Goal: Task Accomplishment & Management: Complete application form

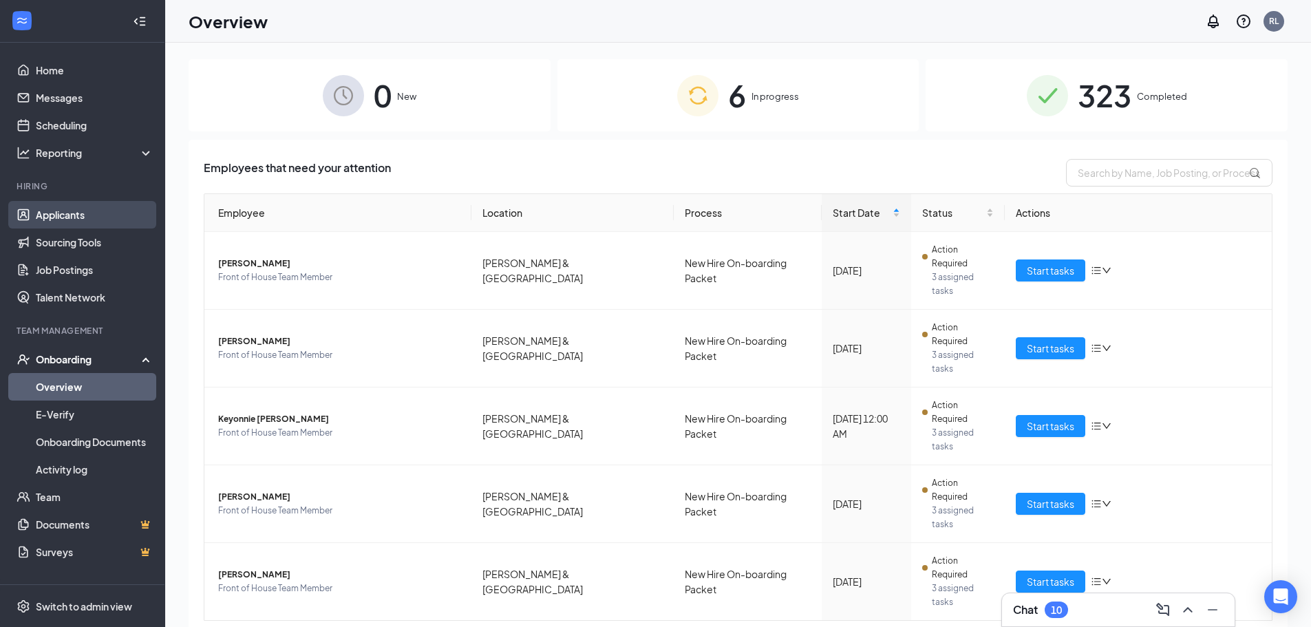
click at [120, 212] on link "Applicants" at bounding box center [95, 215] width 118 height 28
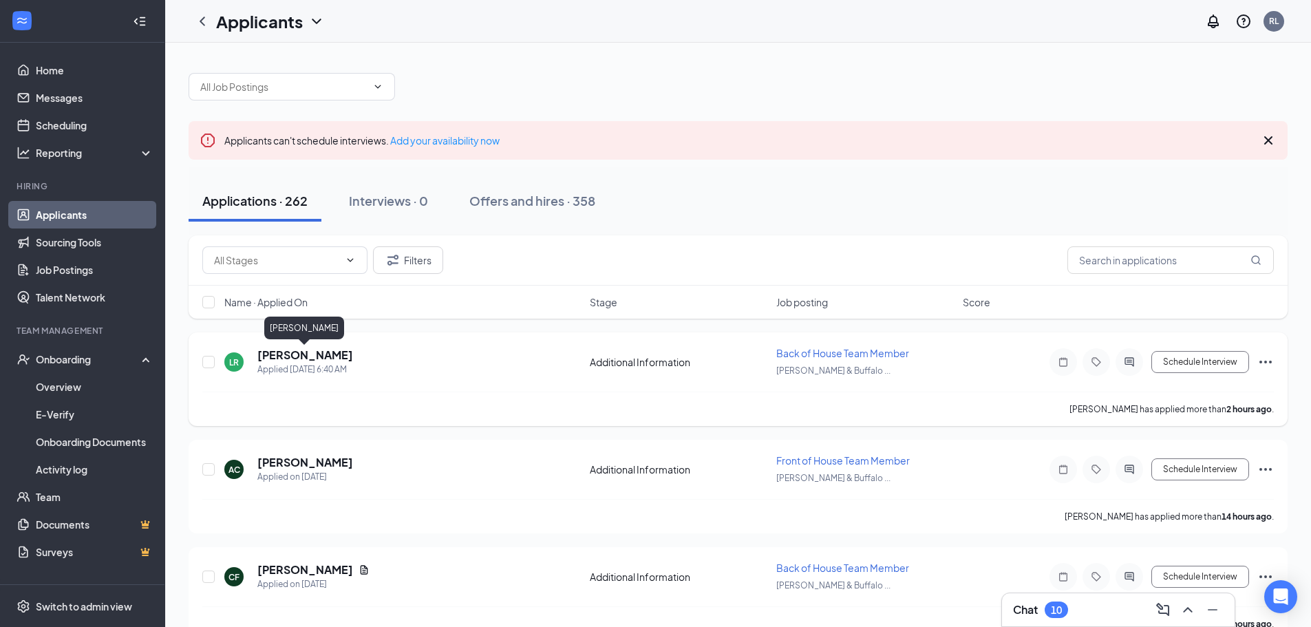
click at [343, 355] on h5 "[PERSON_NAME]" at bounding box center [305, 354] width 96 height 15
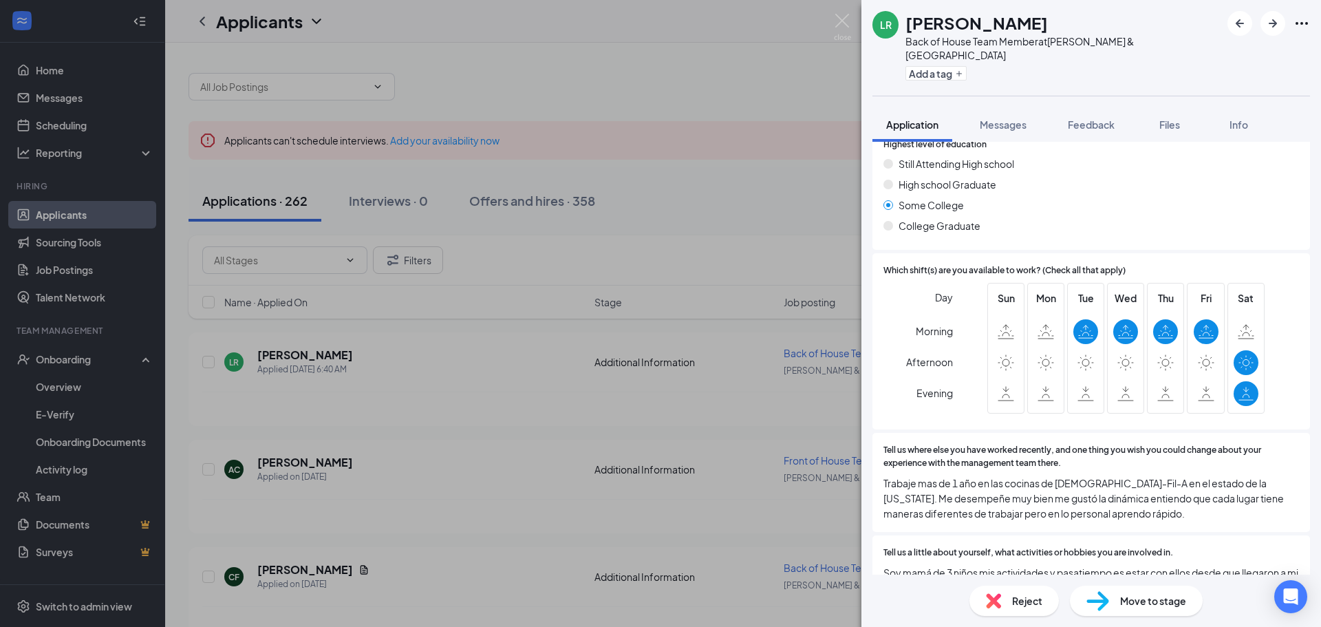
scroll to position [548, 0]
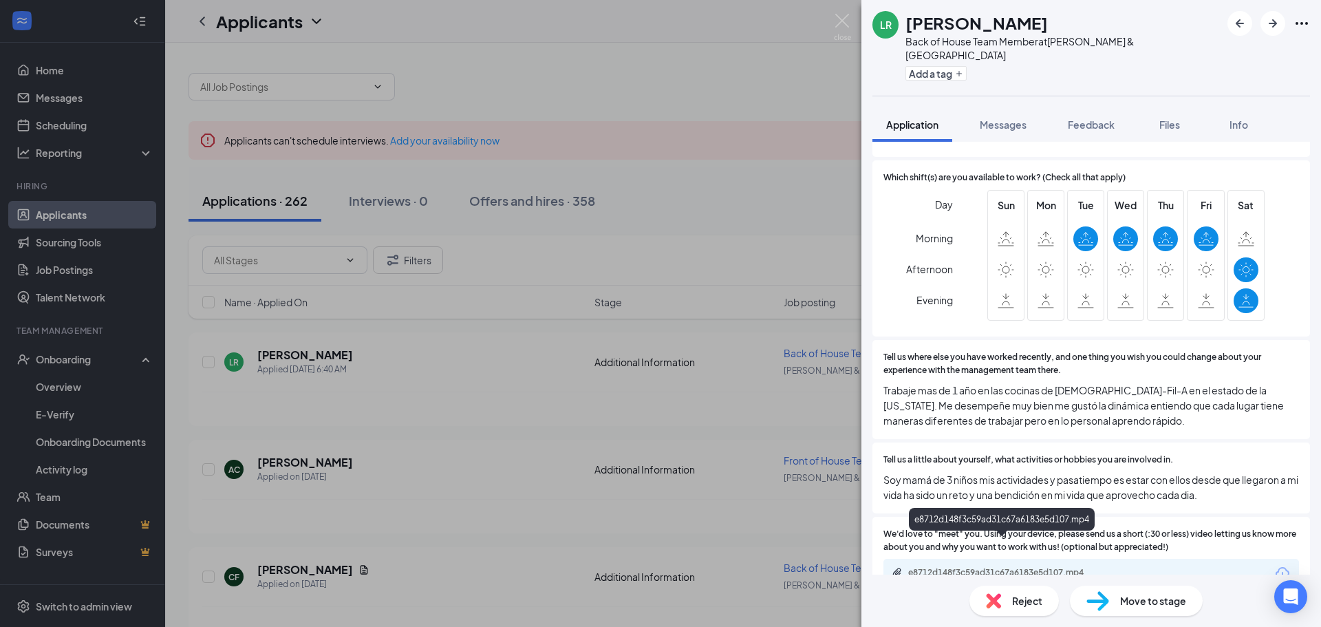
click at [1002, 567] on div "e8712d148f3c59ad31c67a6183e5d107.mp4" at bounding box center [1004, 572] width 193 height 11
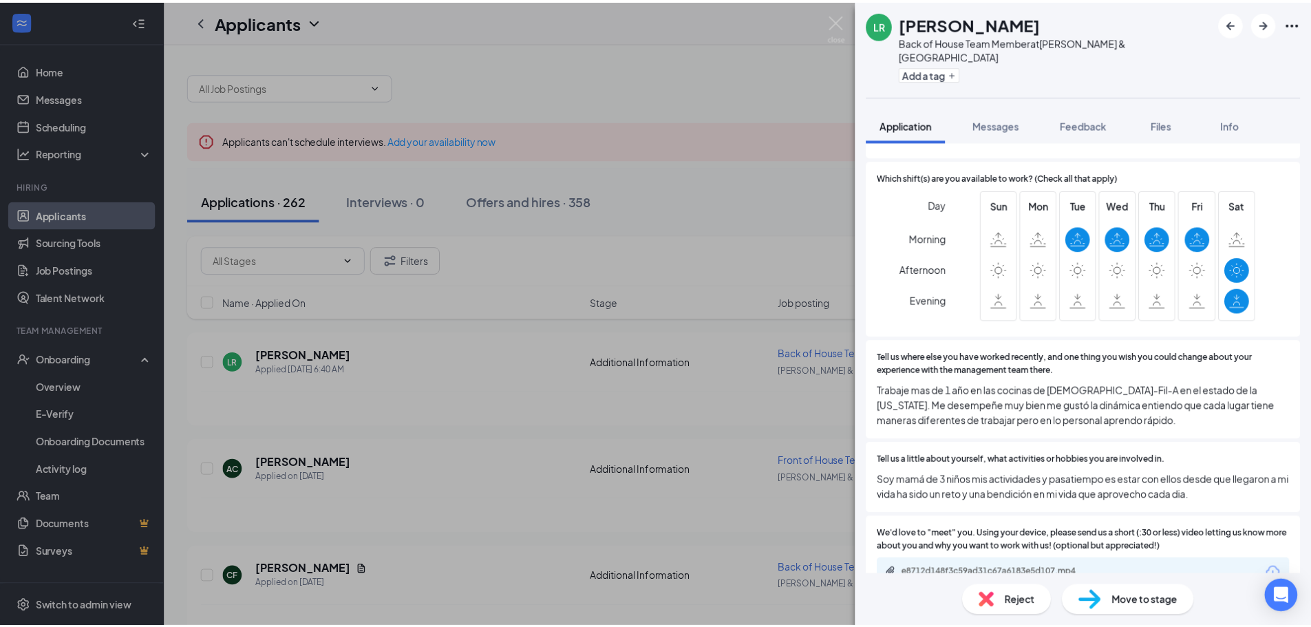
scroll to position [543, 0]
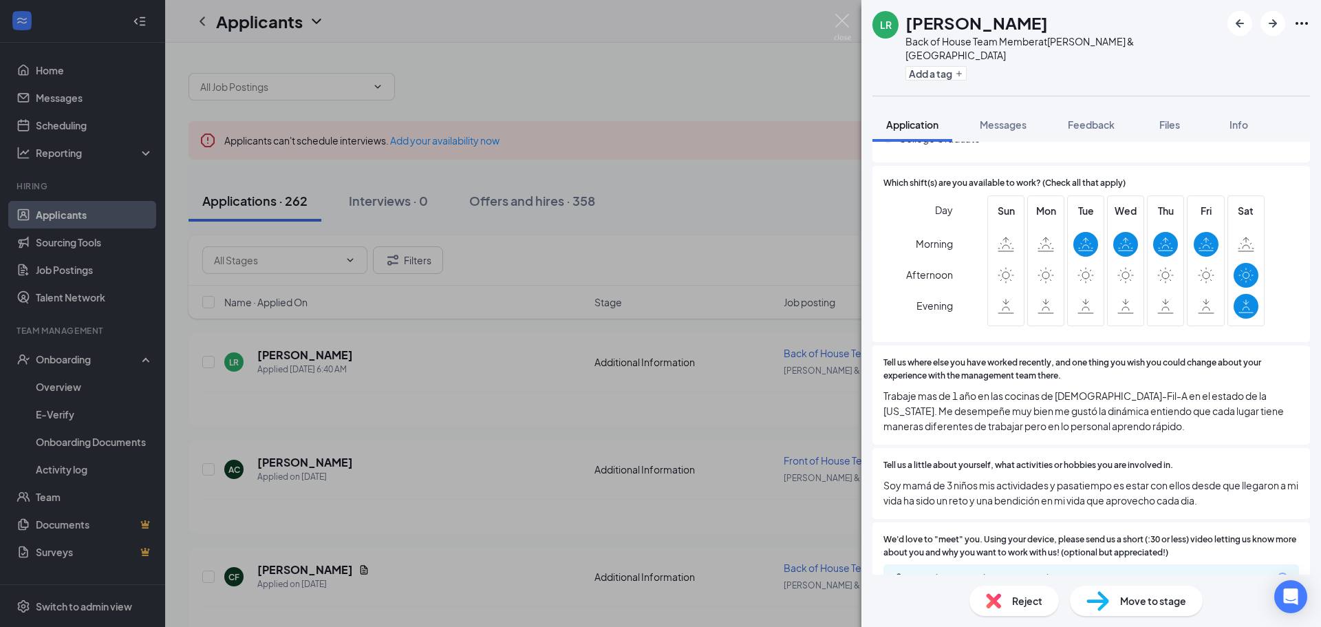
click at [686, 37] on div "LR [PERSON_NAME] Back of House Team Member at [PERSON_NAME][GEOGRAPHIC_DATA] Ad…" at bounding box center [660, 313] width 1321 height 627
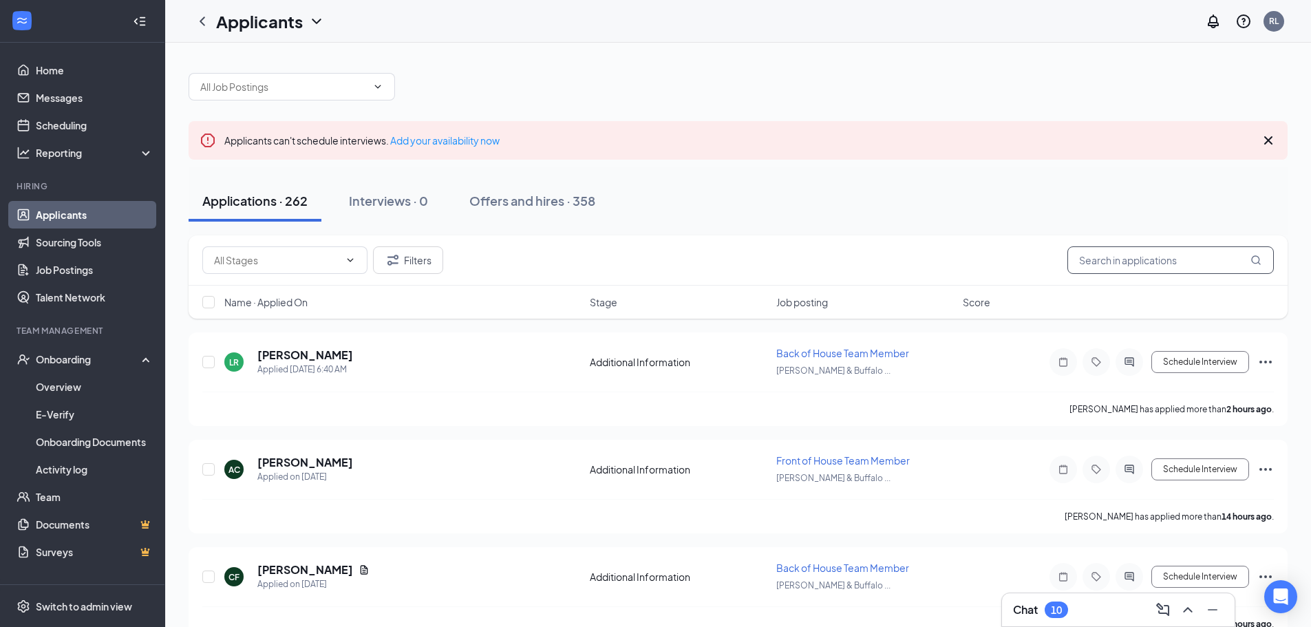
click at [1142, 271] on input "text" at bounding box center [1170, 260] width 206 height 28
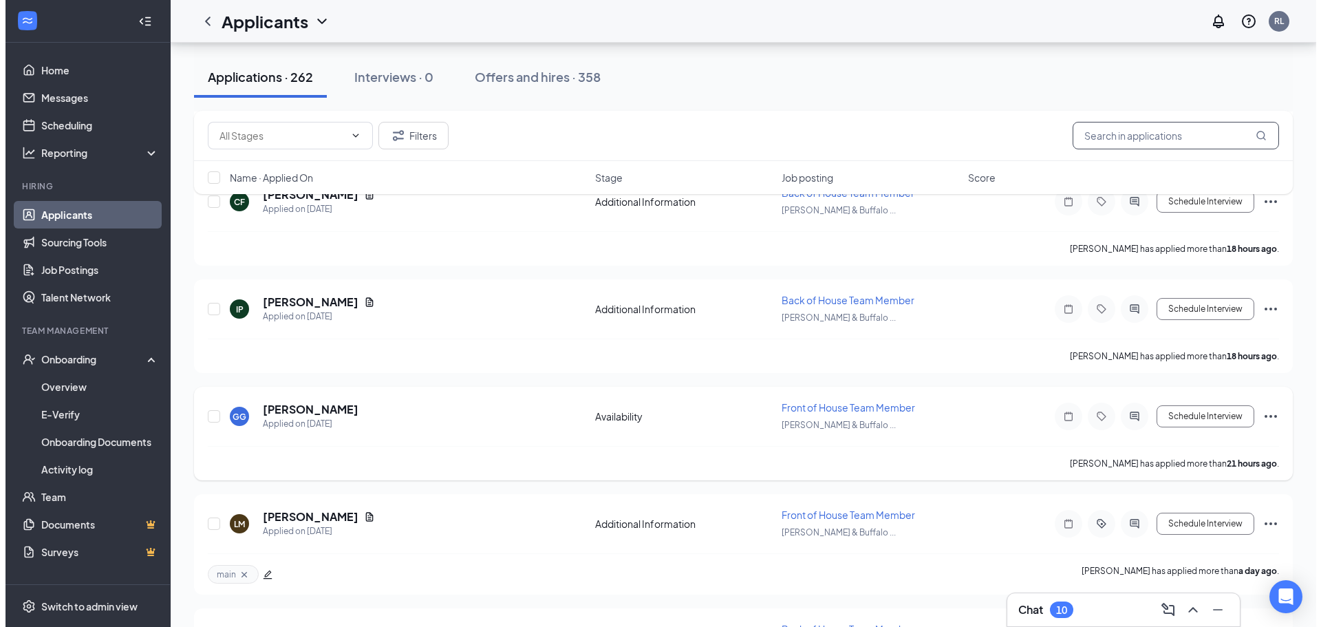
scroll to position [344, 0]
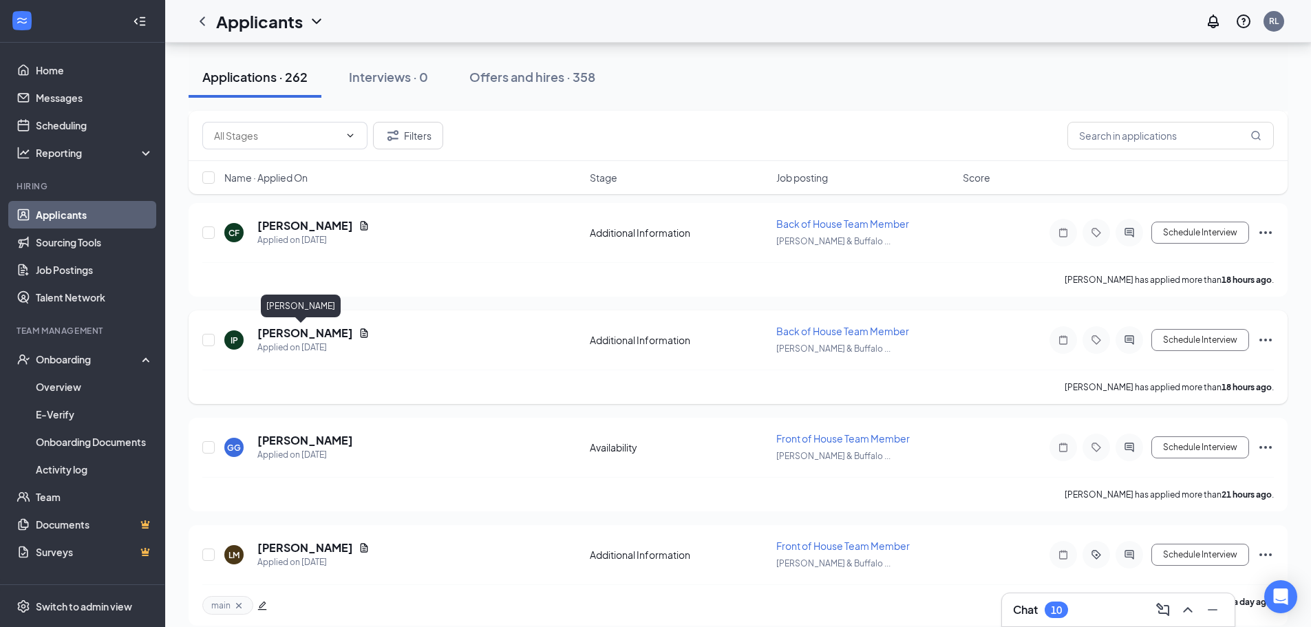
click at [279, 335] on h5 "[PERSON_NAME]" at bounding box center [305, 332] width 96 height 15
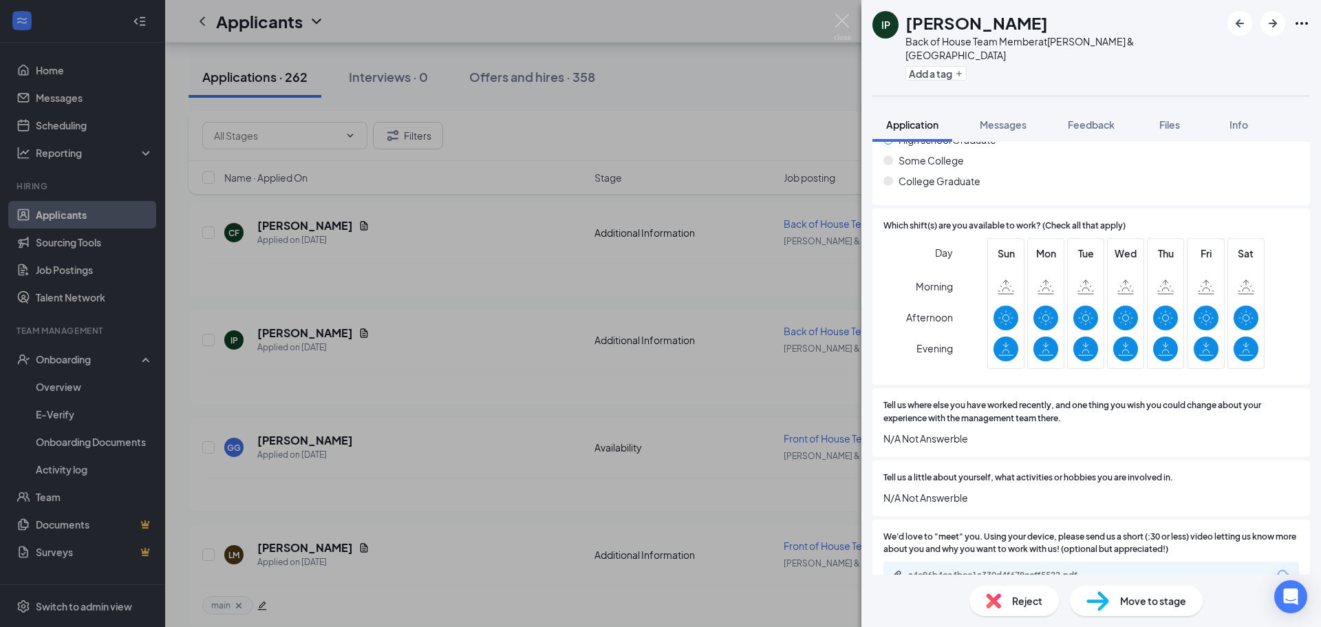
scroll to position [578, 0]
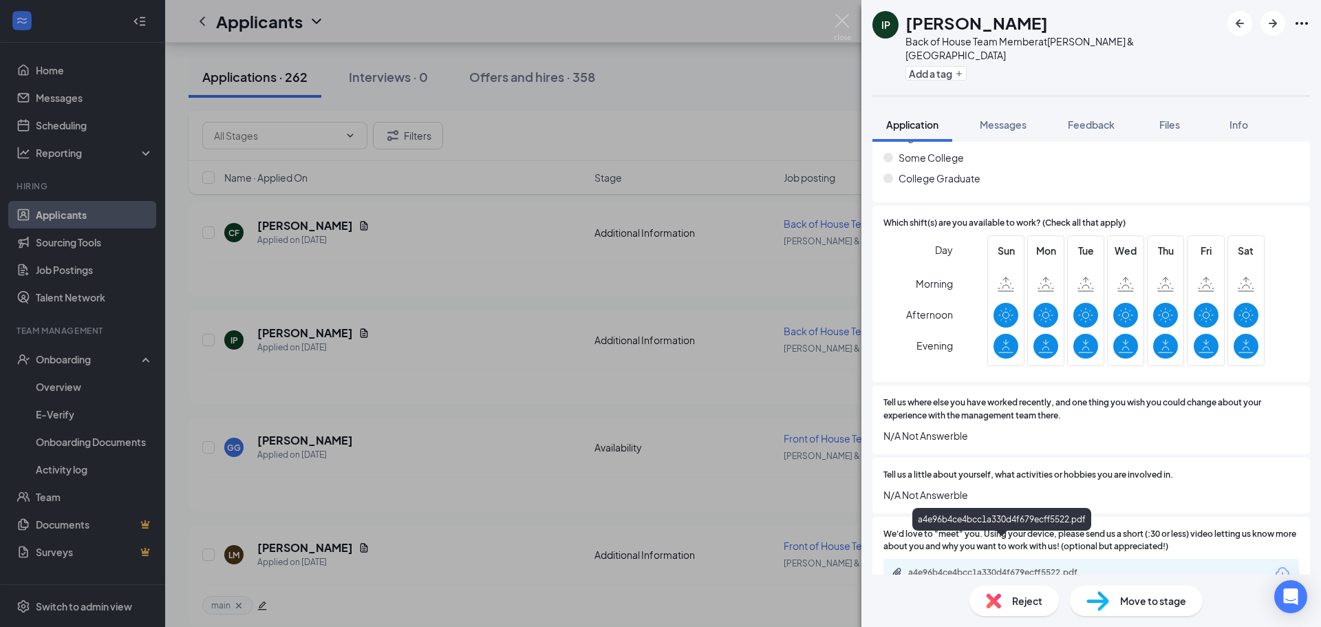
click at [1000, 567] on div "a4e96b4ce4bcc1a330d4f679ecff5522.pdf" at bounding box center [1004, 572] width 193 height 11
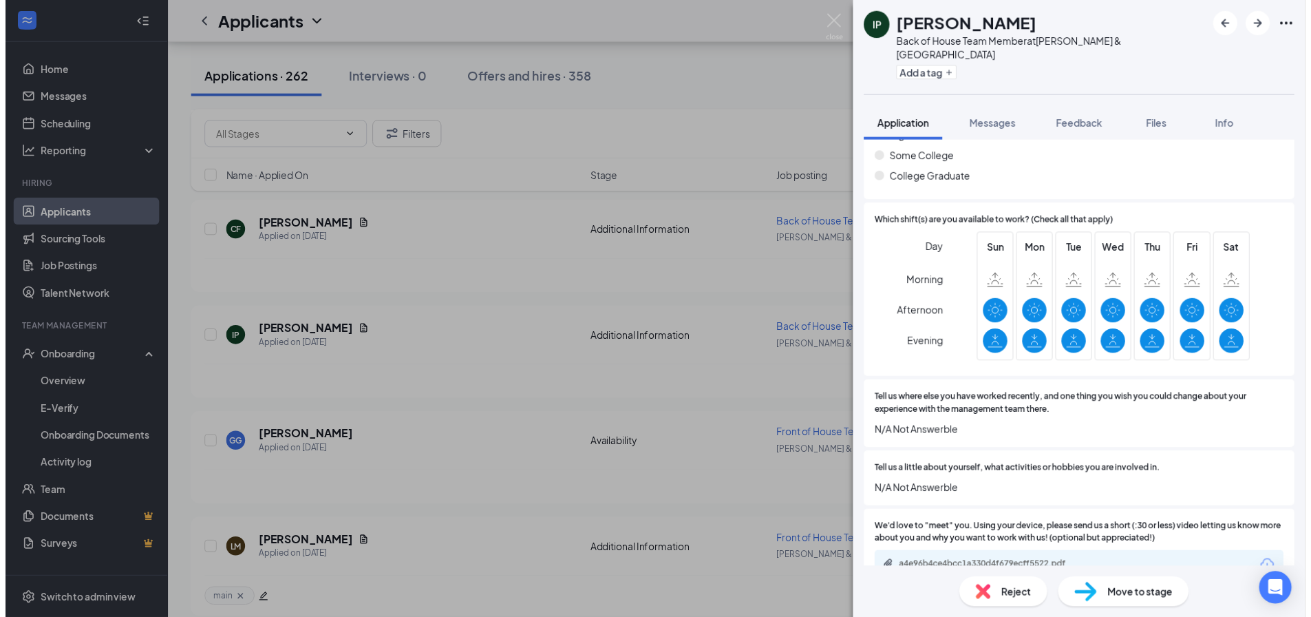
scroll to position [572, 0]
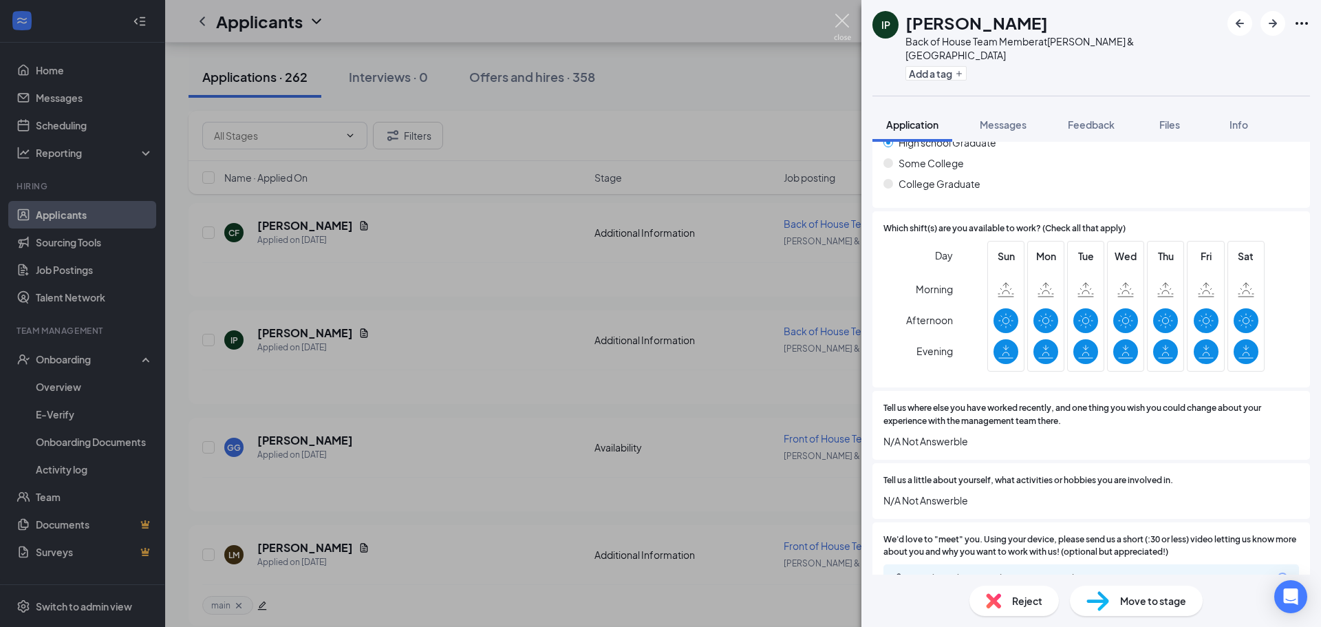
click at [844, 14] on img at bounding box center [842, 27] width 17 height 27
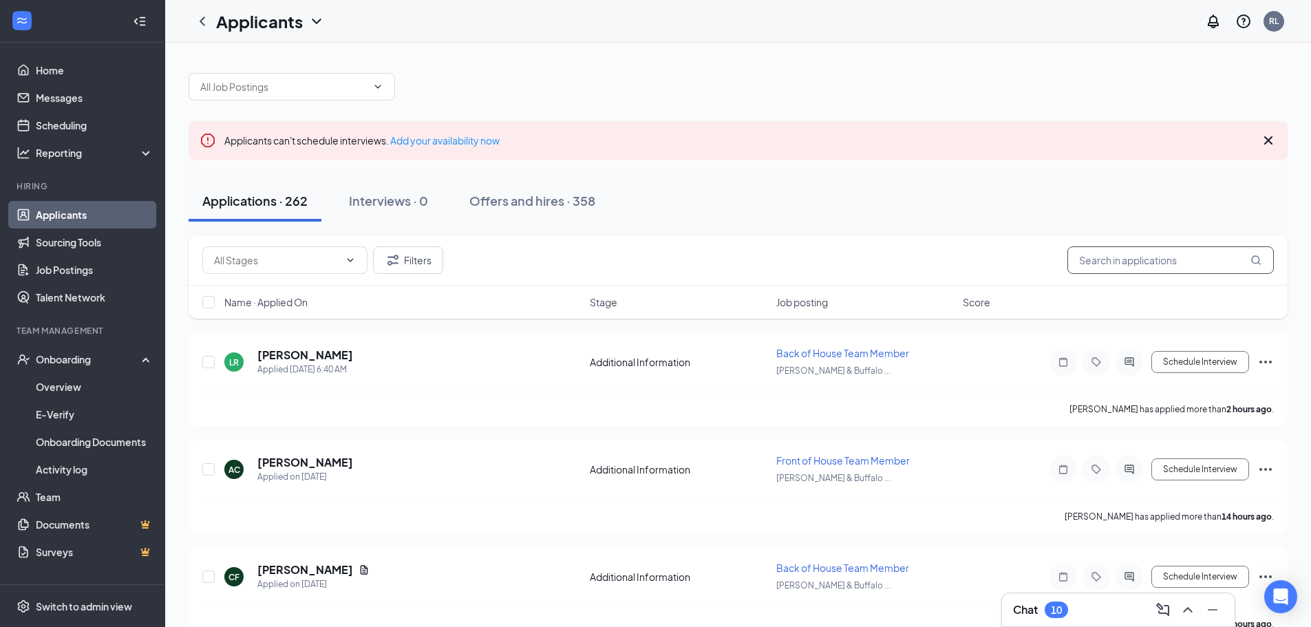
click at [1098, 269] on input "text" at bounding box center [1170, 260] width 206 height 28
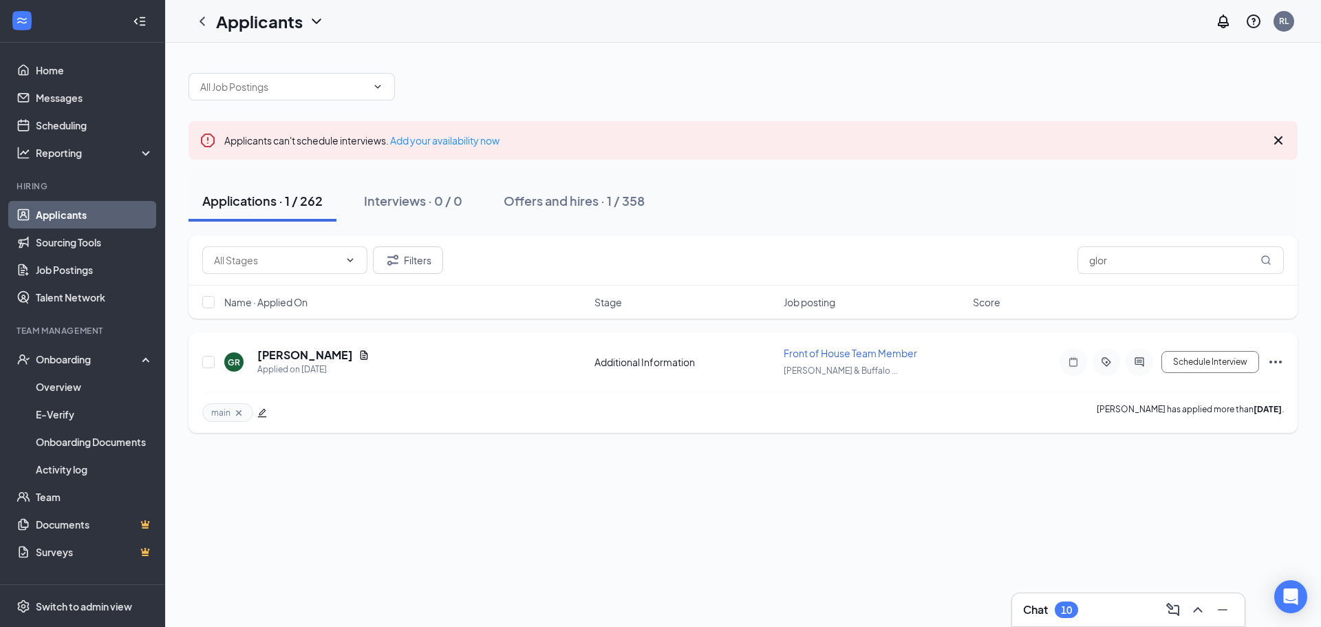
click at [1281, 360] on icon "Ellipses" at bounding box center [1275, 362] width 17 height 17
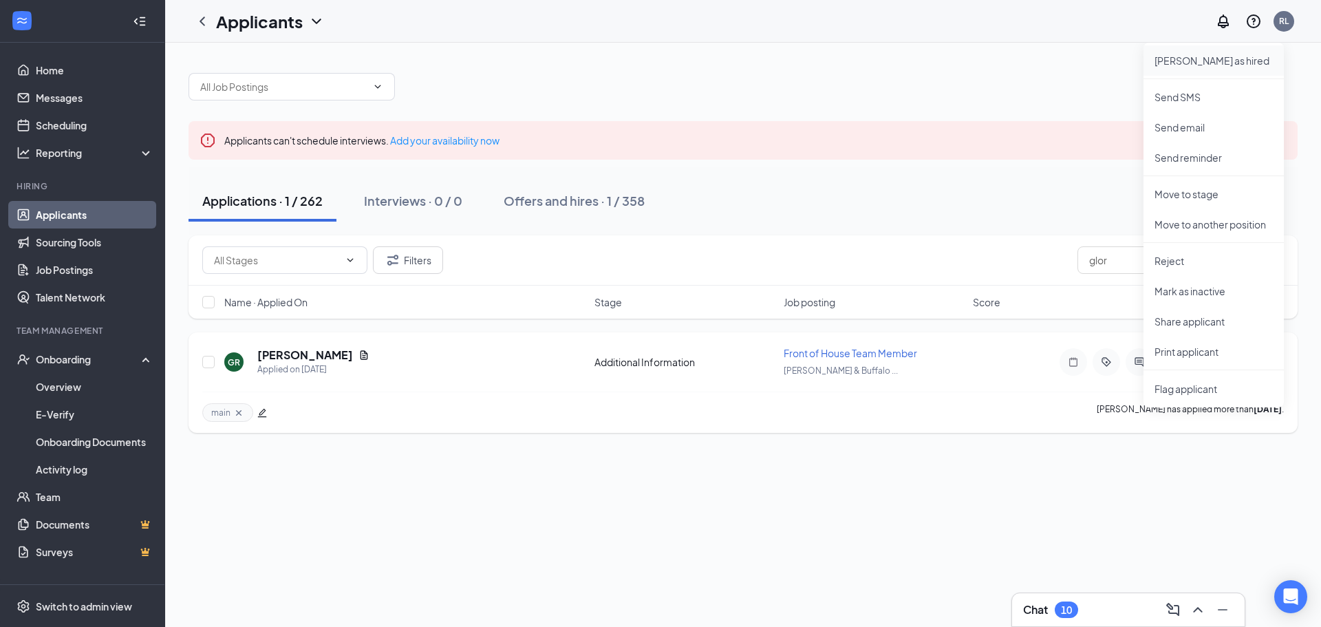
click at [1193, 56] on p "[PERSON_NAME] as hired" at bounding box center [1214, 61] width 118 height 14
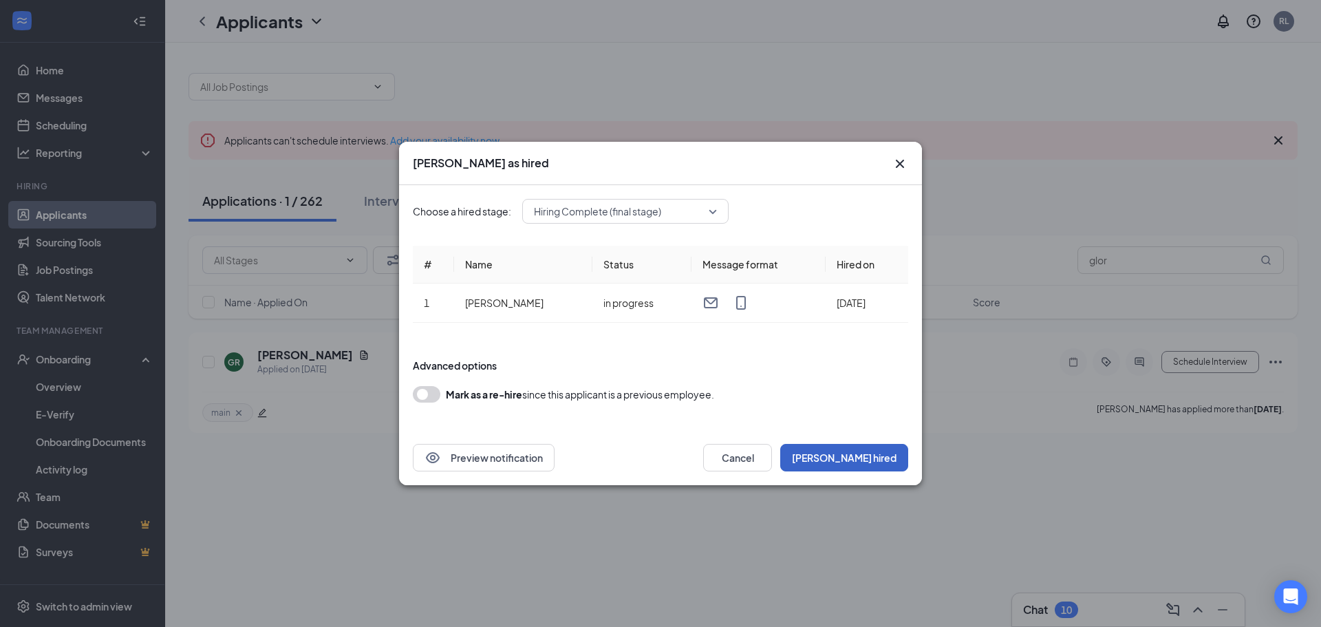
click at [888, 456] on button "[PERSON_NAME] hired" at bounding box center [844, 458] width 128 height 28
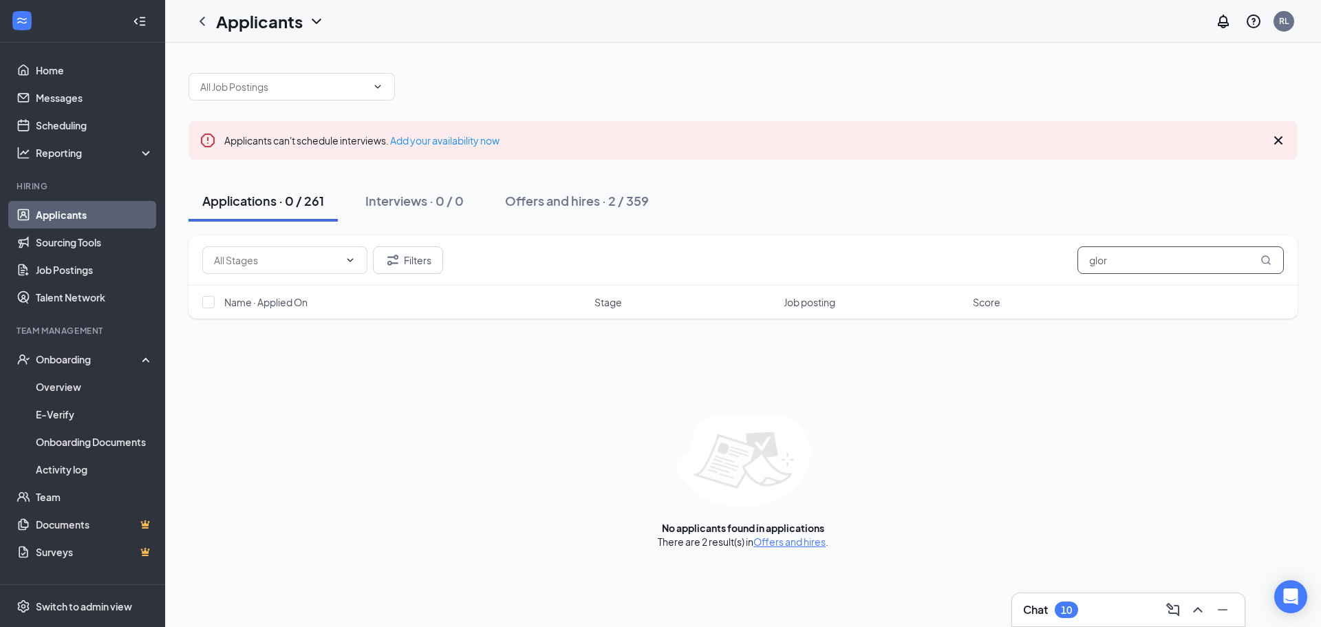
click at [1132, 261] on input "glor" at bounding box center [1181, 260] width 206 height 28
type input "g"
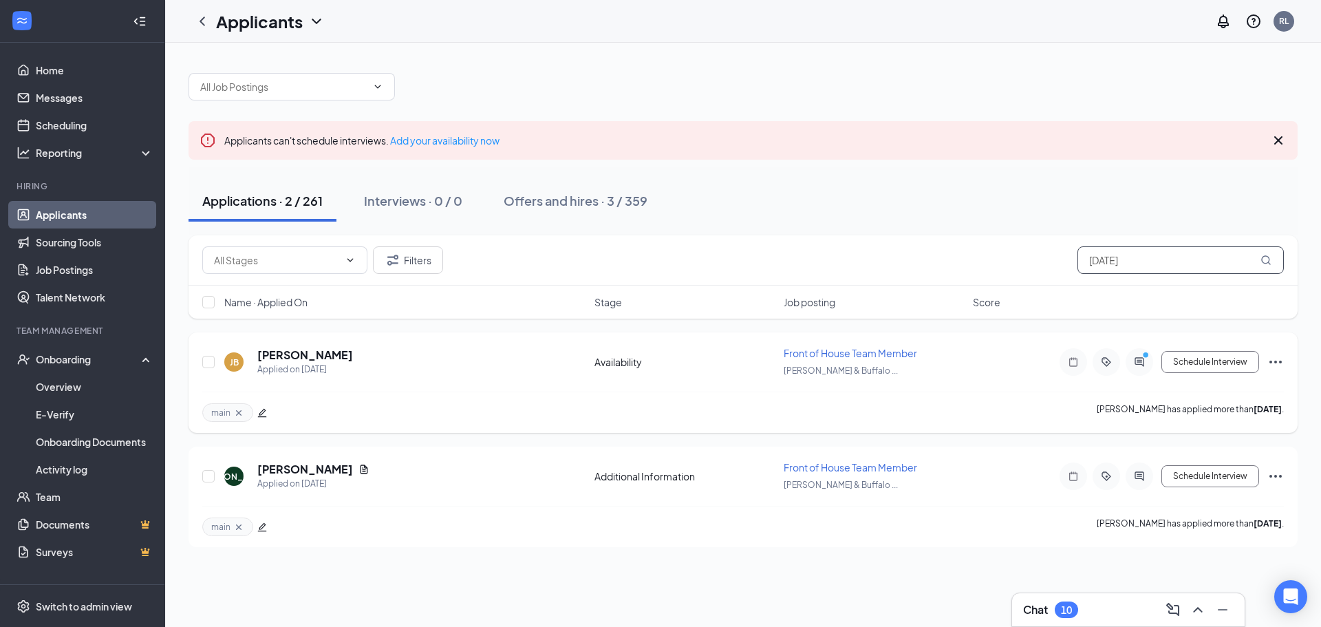
type input "[DATE]"
click at [1280, 364] on icon "Ellipses" at bounding box center [1275, 362] width 17 height 17
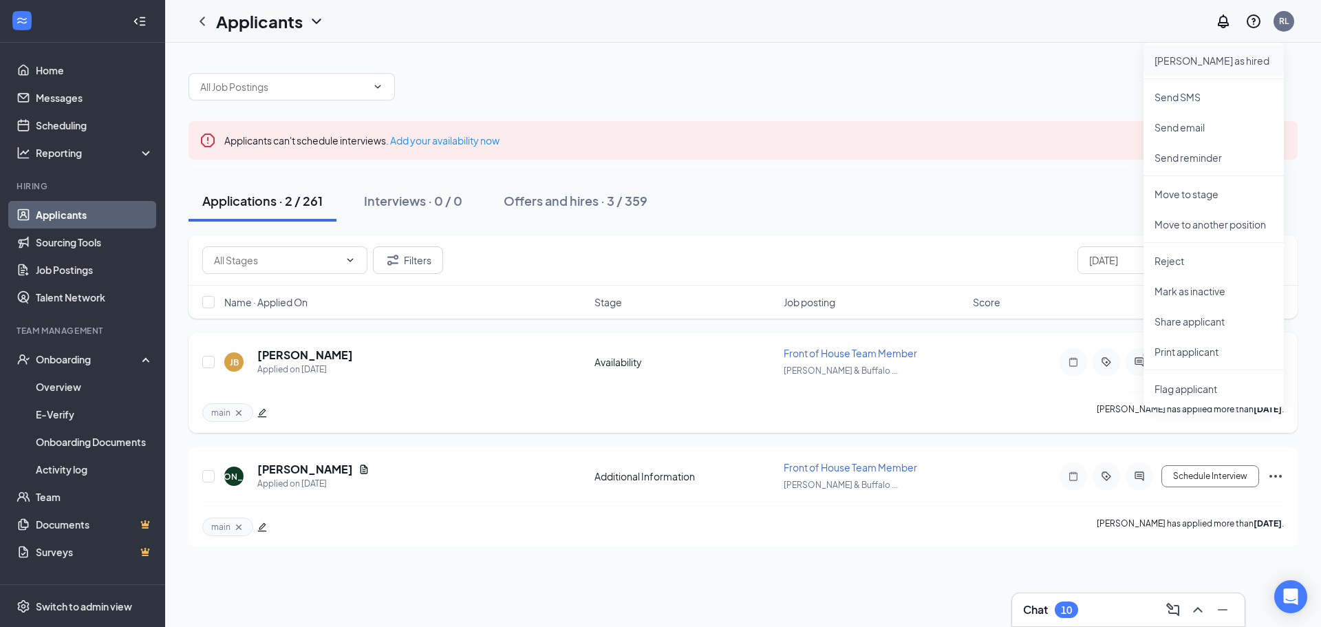
click at [1210, 63] on p "[PERSON_NAME] as hired" at bounding box center [1214, 61] width 118 height 14
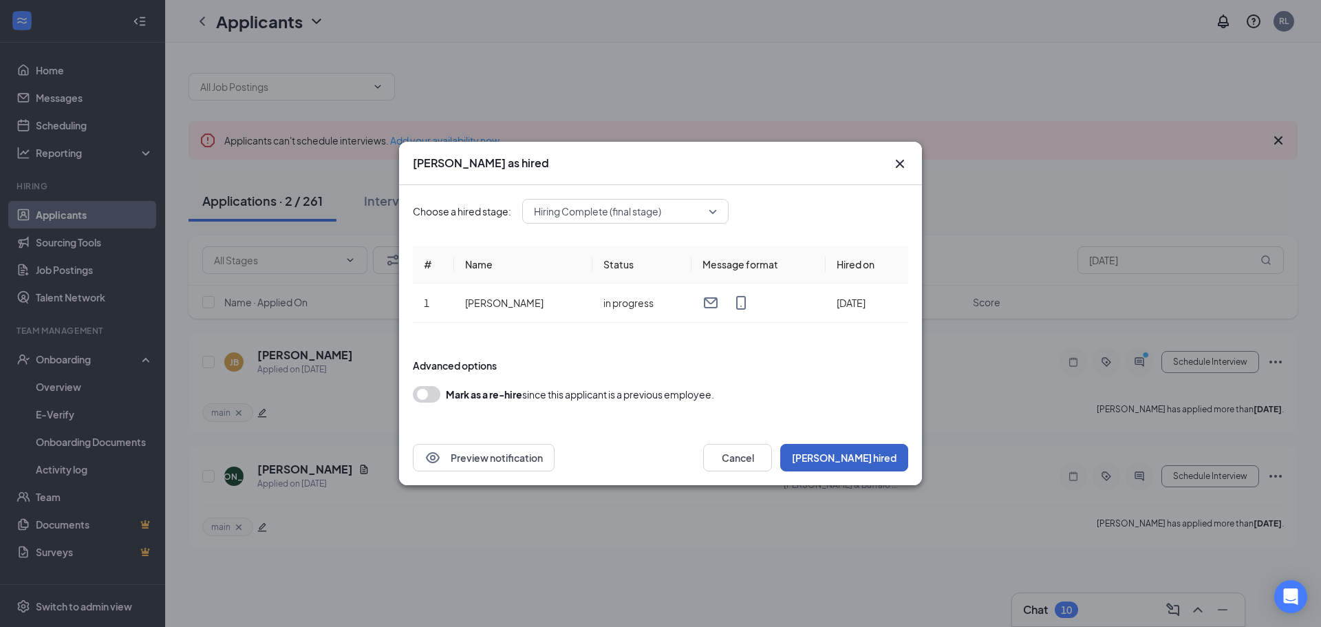
click at [874, 459] on button "[PERSON_NAME] hired" at bounding box center [844, 458] width 128 height 28
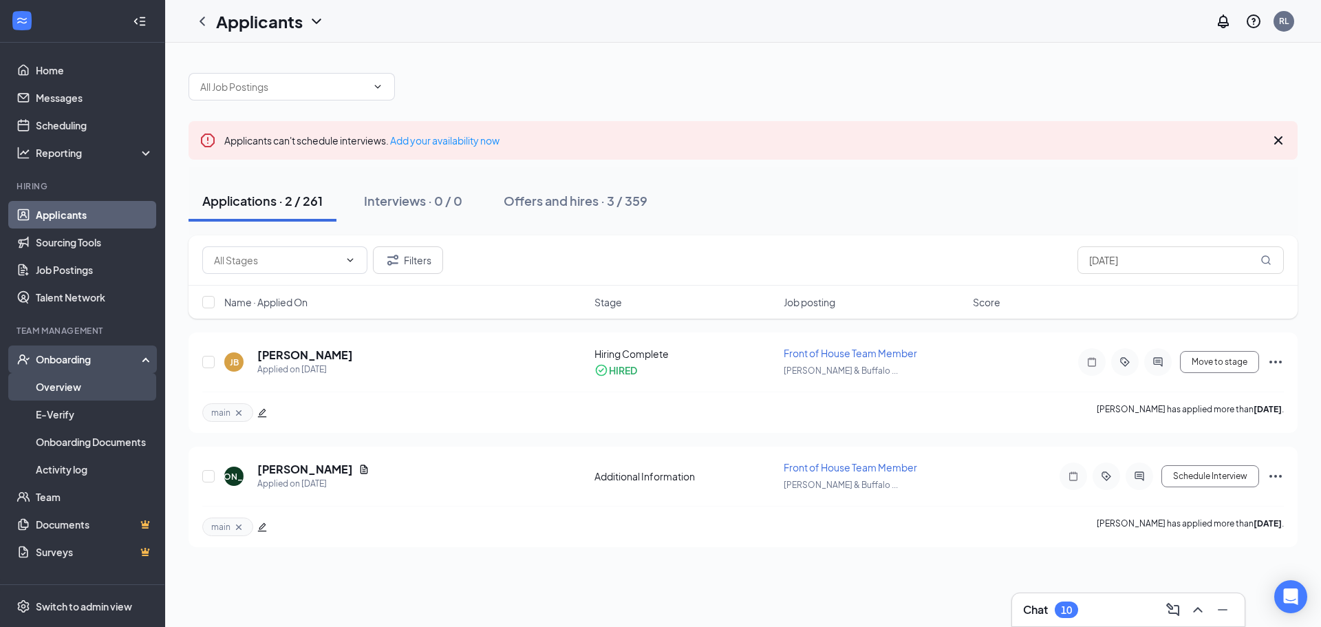
click at [97, 390] on link "Overview" at bounding box center [95, 387] width 118 height 28
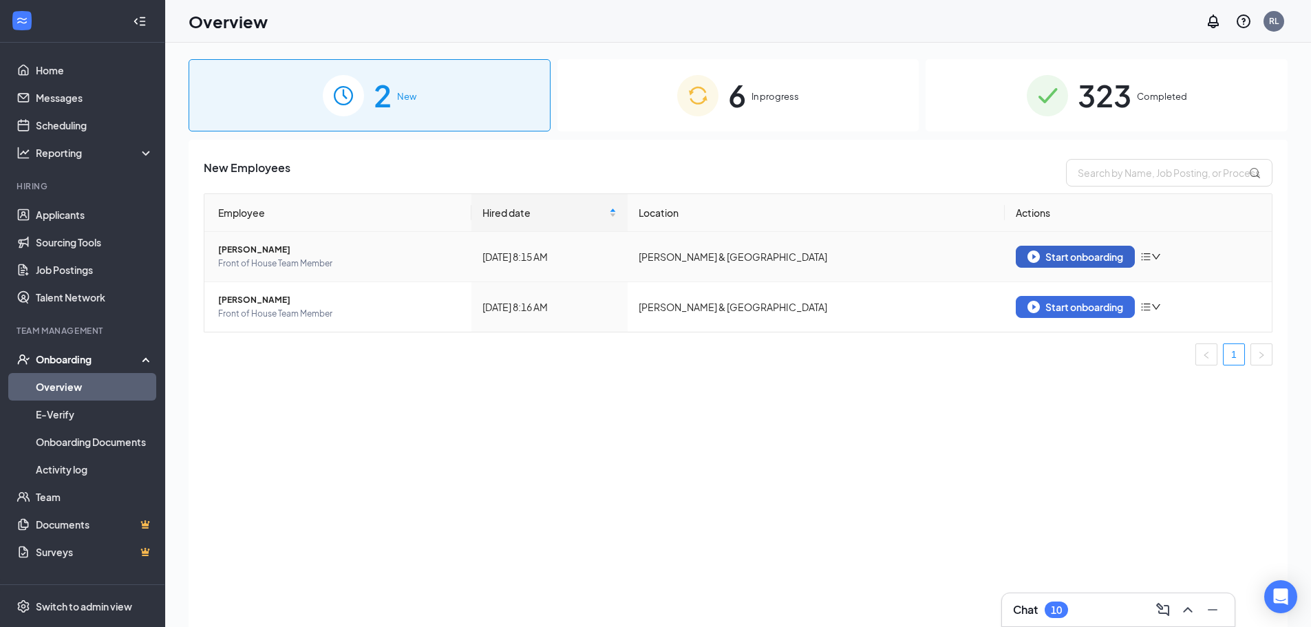
click at [1091, 256] on div "Start onboarding" at bounding box center [1075, 256] width 96 height 12
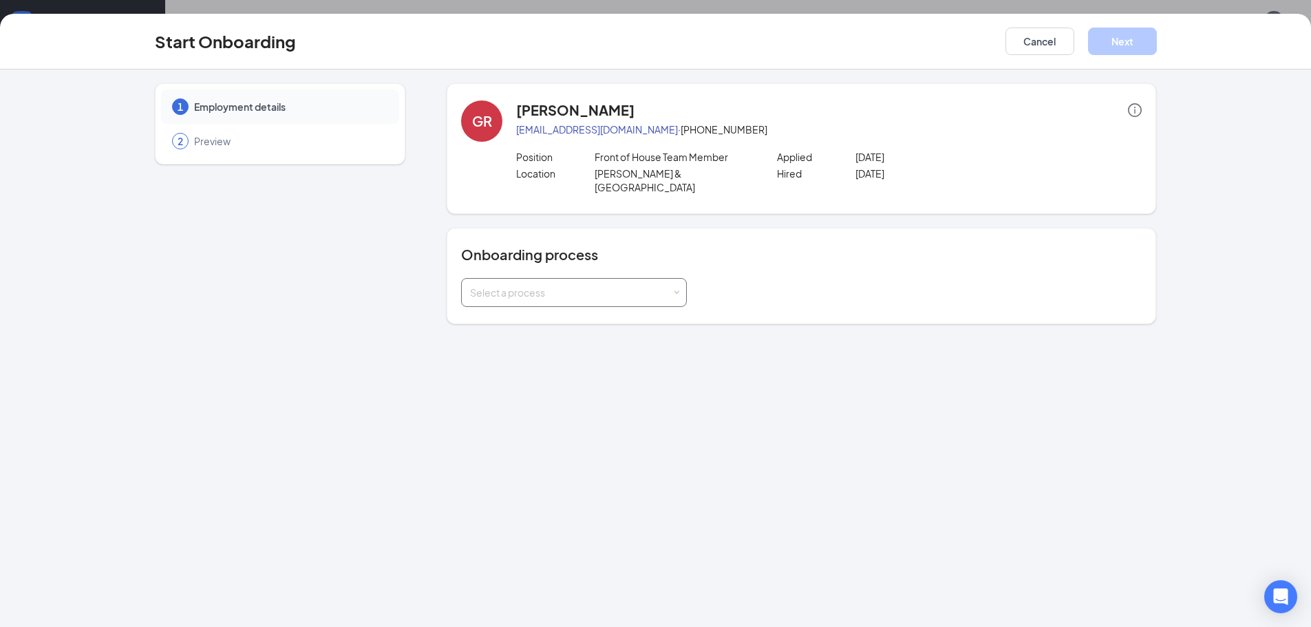
click at [597, 286] on div "Select a process" at bounding box center [571, 293] width 202 height 14
click at [590, 308] on span "New Hire On-boarding Packet" at bounding box center [534, 307] width 135 height 12
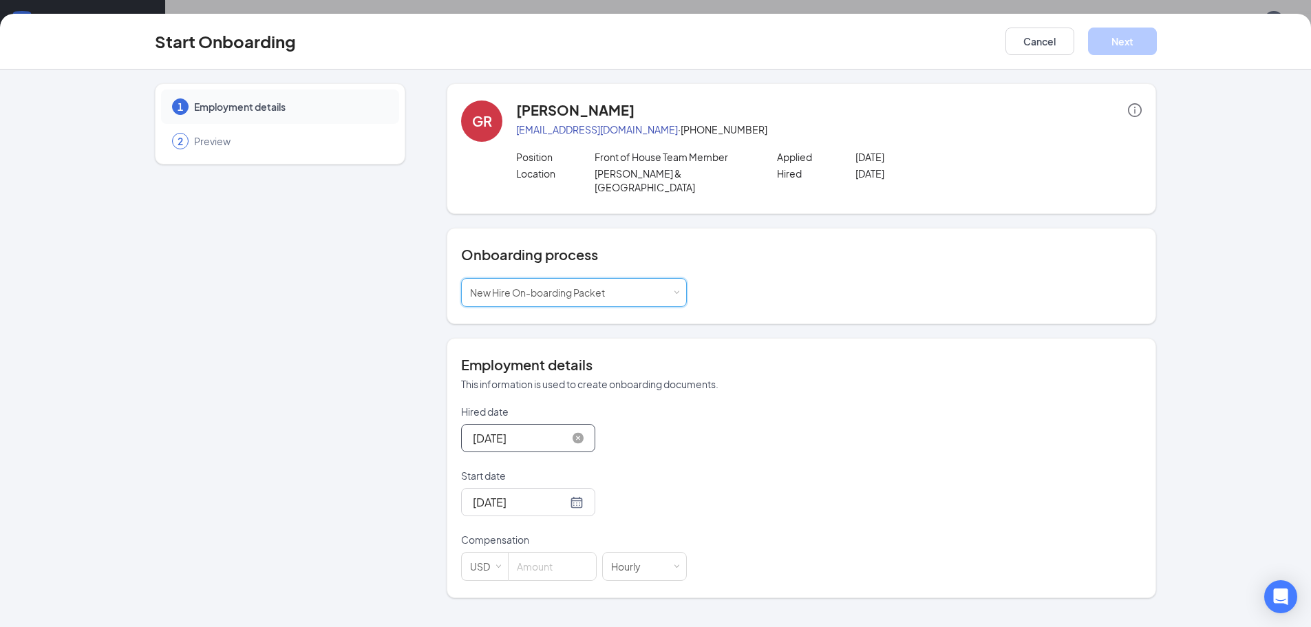
click at [546, 429] on input "[DATE]" at bounding box center [520, 437] width 94 height 17
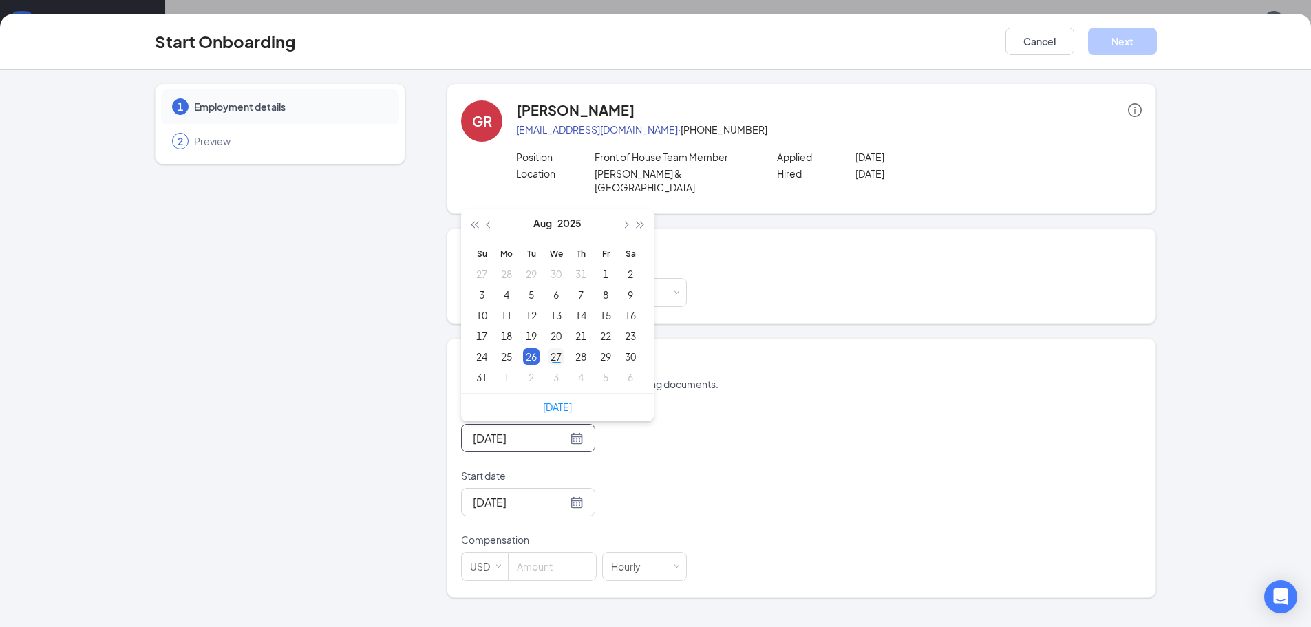
type input "[DATE]"
click at [559, 348] on div "27" at bounding box center [556, 356] width 17 height 17
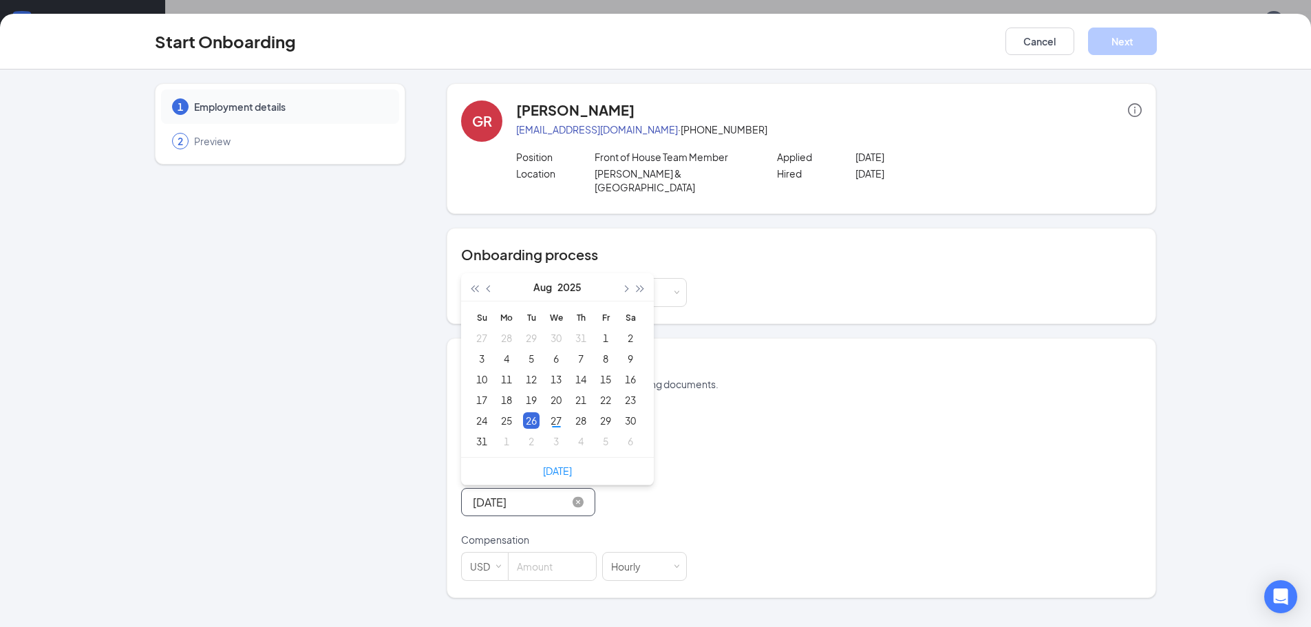
click at [533, 493] on input "[DATE]" at bounding box center [520, 501] width 94 height 17
type input "[DATE]"
click at [555, 412] on div "27" at bounding box center [556, 420] width 17 height 17
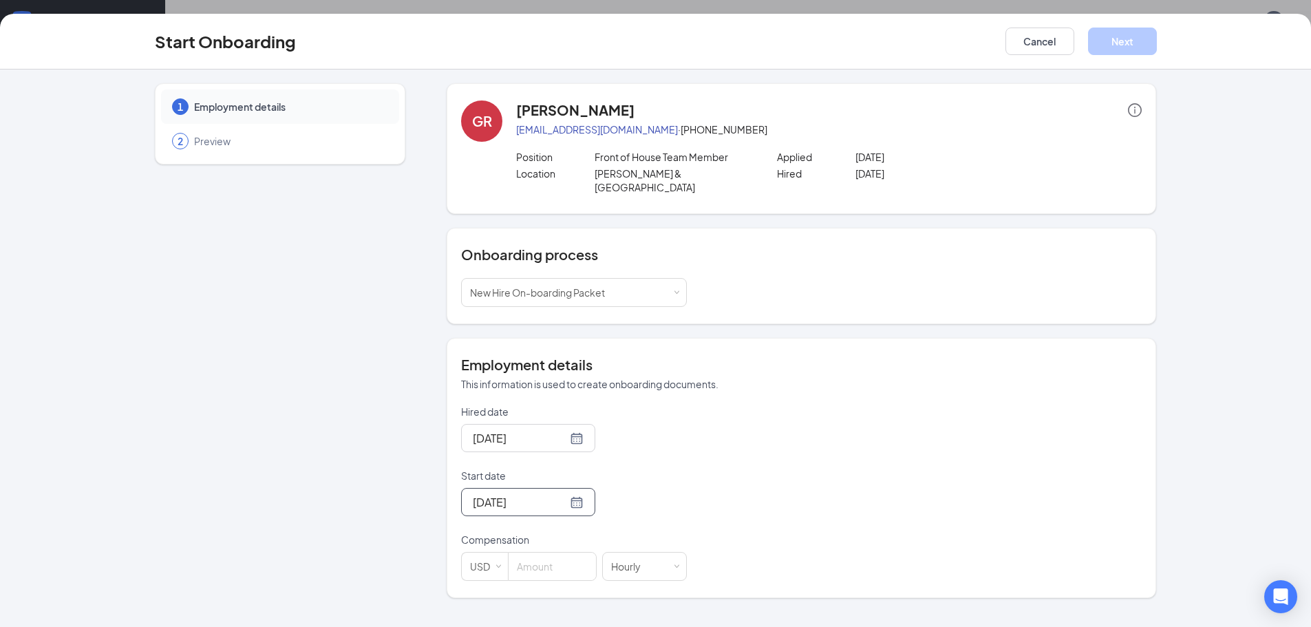
click at [711, 458] on div "Hired date [DATE] [DATE] Su Mo Tu We Th Fr Sa 27 28 29 30 31 1 2 3 4 5 6 7 8 9 …" at bounding box center [801, 493] width 681 height 176
click at [562, 554] on input at bounding box center [552, 567] width 87 height 28
type input "11"
click at [742, 507] on div "Hired date [DATE] [DATE] Su Mo Tu We Th Fr Sa 27 28 29 30 31 1 2 3 4 5 6 7 8 9 …" at bounding box center [801, 493] width 681 height 176
click at [1142, 45] on button "Next" at bounding box center [1122, 42] width 69 height 28
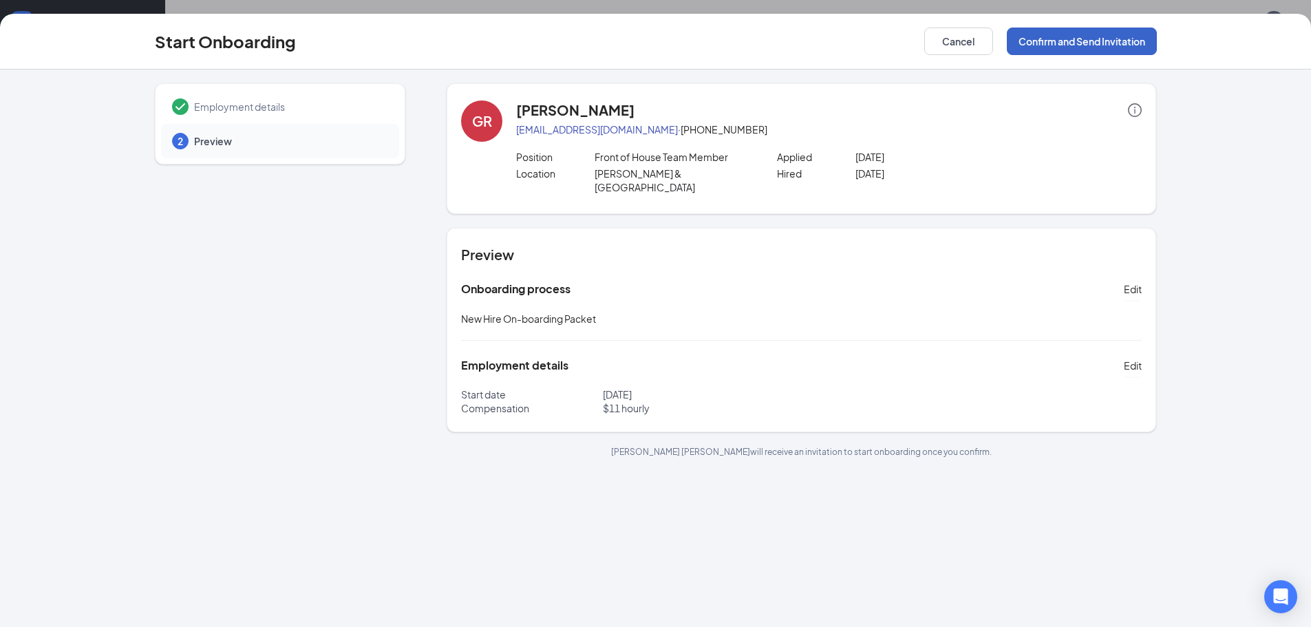
click at [1117, 38] on button "Confirm and Send Invitation" at bounding box center [1082, 42] width 150 height 28
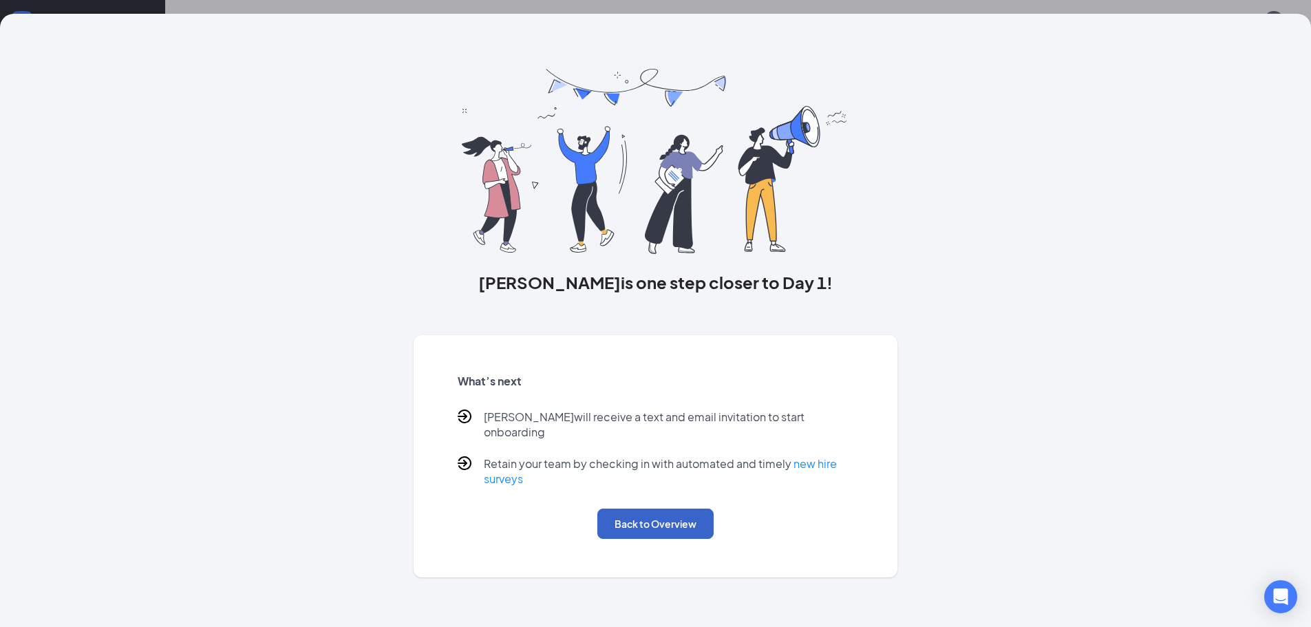
click at [664, 513] on button "Back to Overview" at bounding box center [655, 524] width 116 height 30
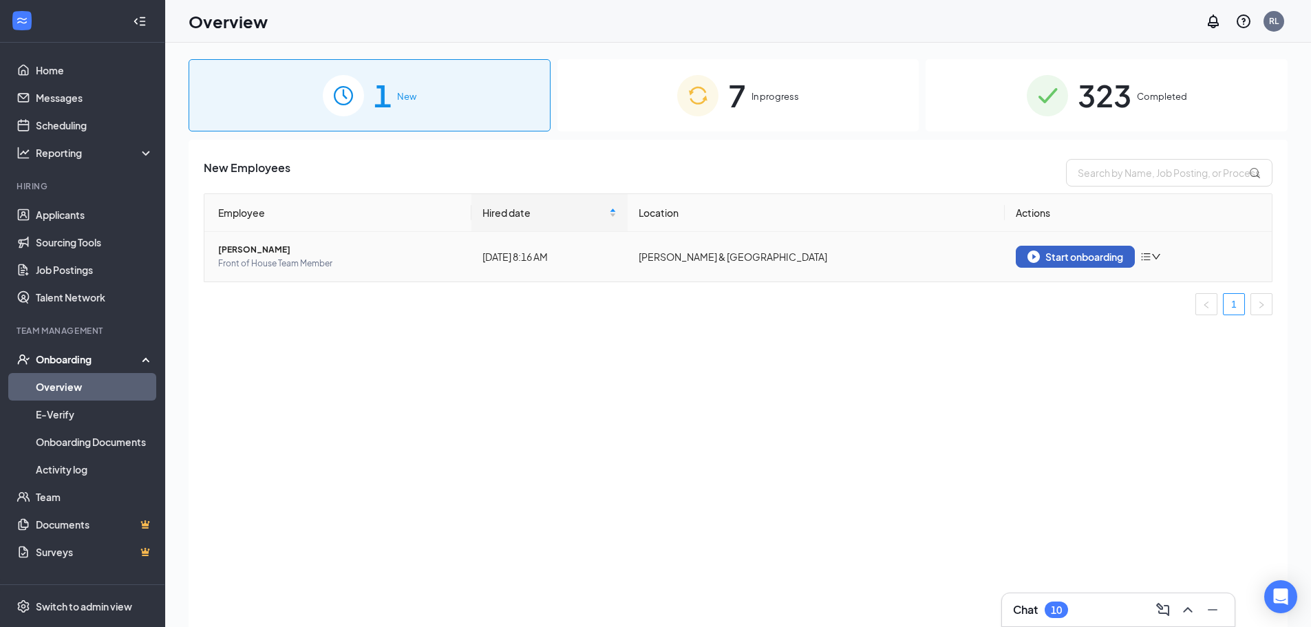
click at [1075, 261] on div "Start onboarding" at bounding box center [1075, 256] width 96 height 12
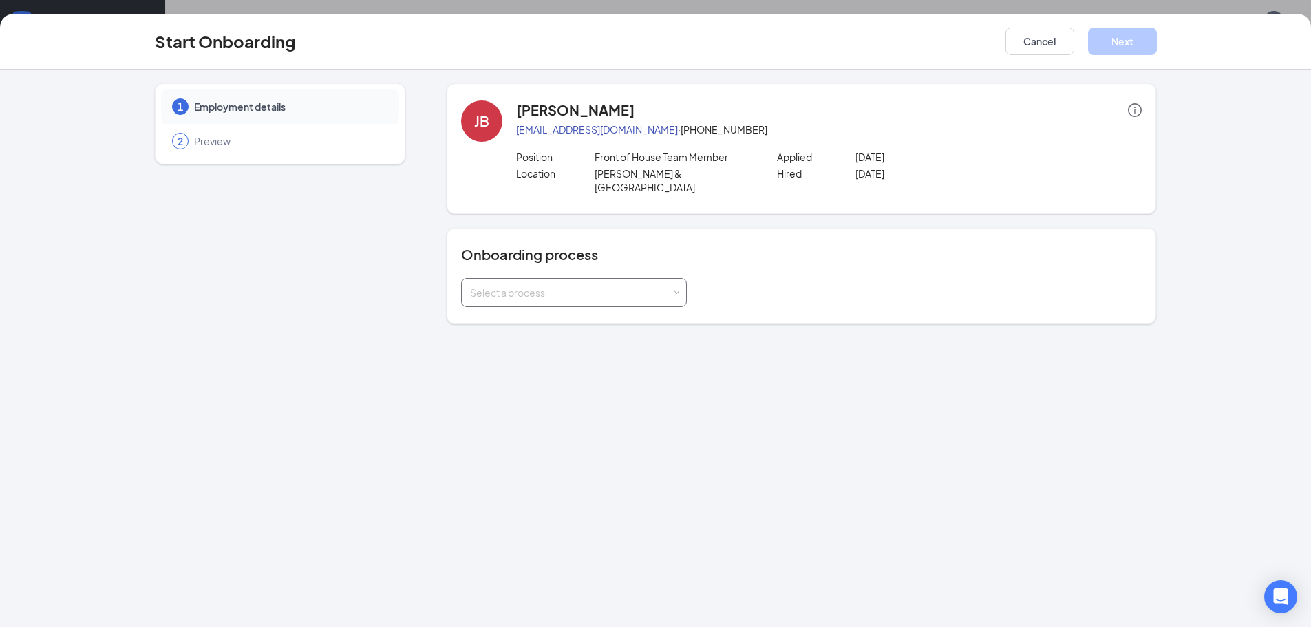
click at [597, 279] on div "Select a process" at bounding box center [574, 293] width 208 height 28
click at [558, 312] on span "New Hire On-boarding Packet" at bounding box center [534, 307] width 135 height 12
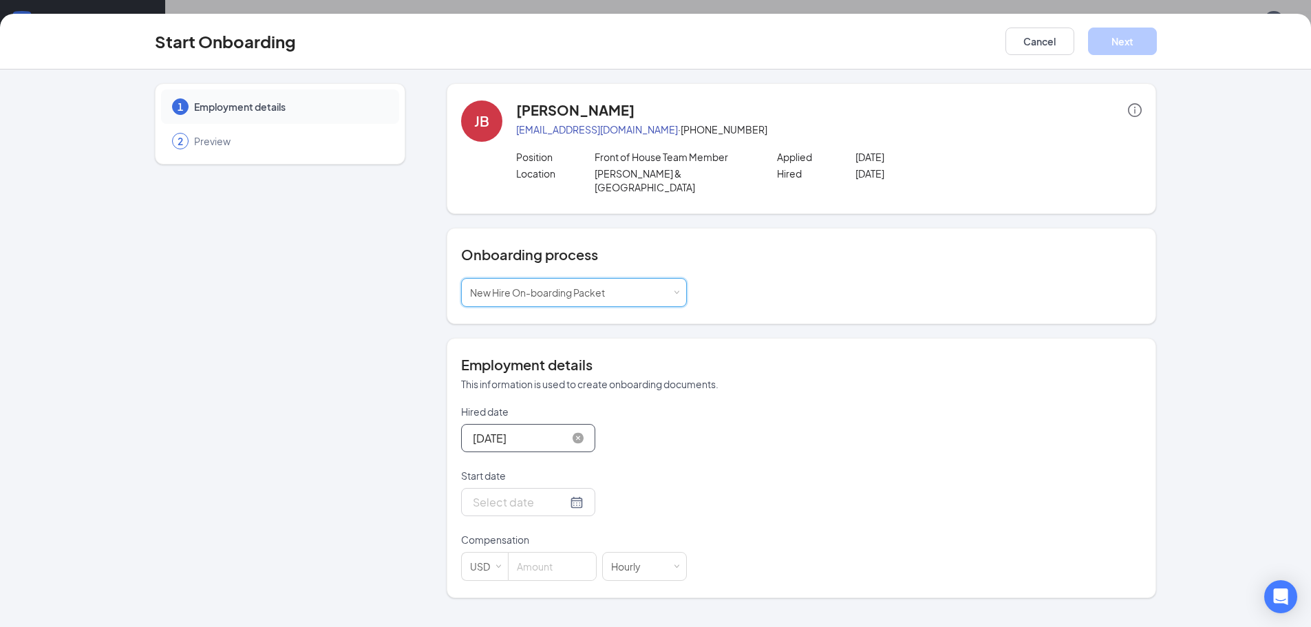
click at [518, 429] on input "[DATE]" at bounding box center [520, 437] width 94 height 17
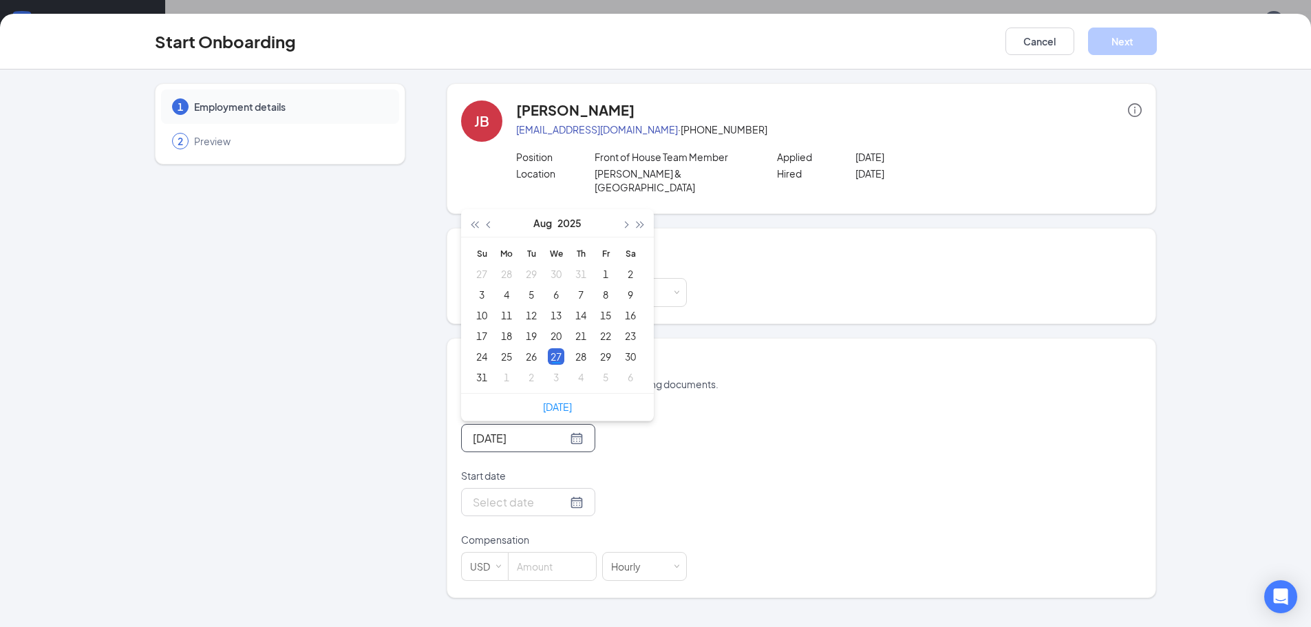
type input "[DATE]"
click at [555, 348] on div "27" at bounding box center [556, 356] width 17 height 17
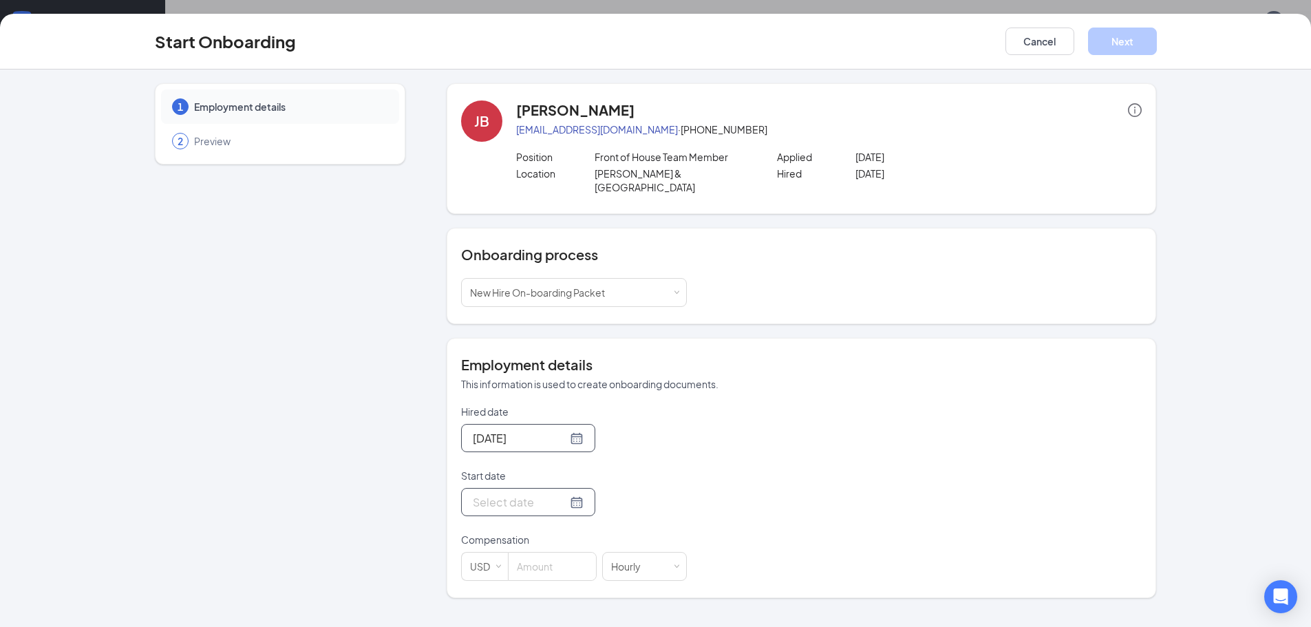
click at [524, 493] on input "Start date" at bounding box center [520, 501] width 94 height 17
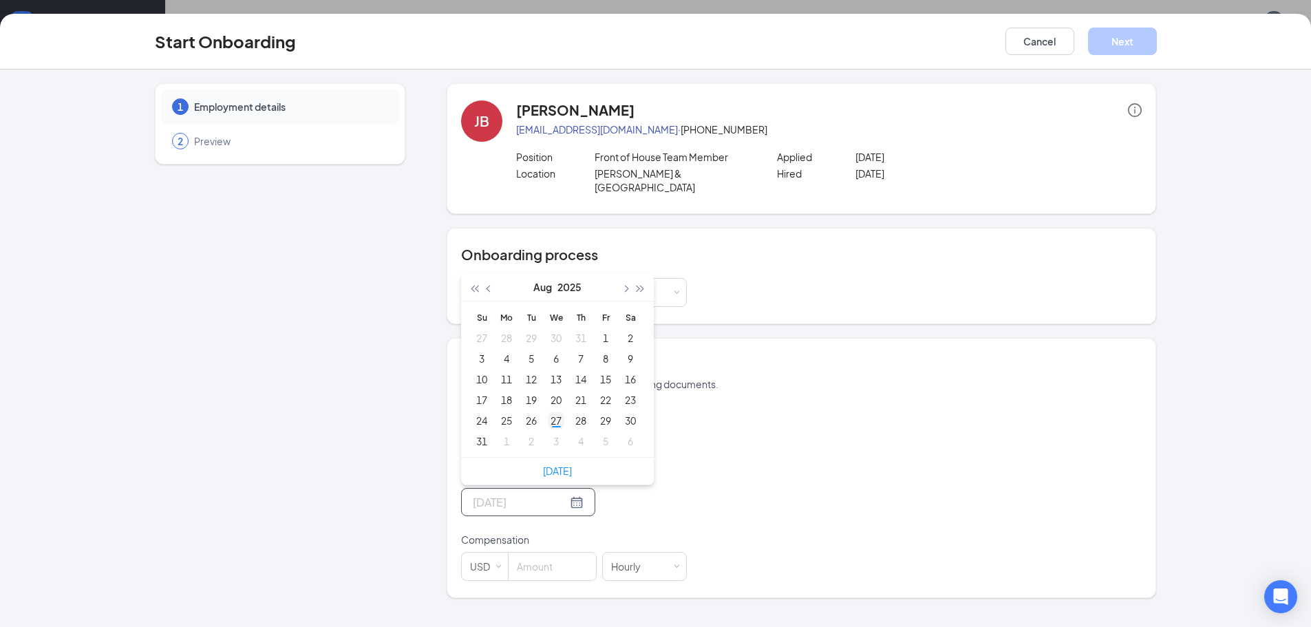
type input "[DATE]"
click at [557, 412] on div "27" at bounding box center [556, 420] width 17 height 17
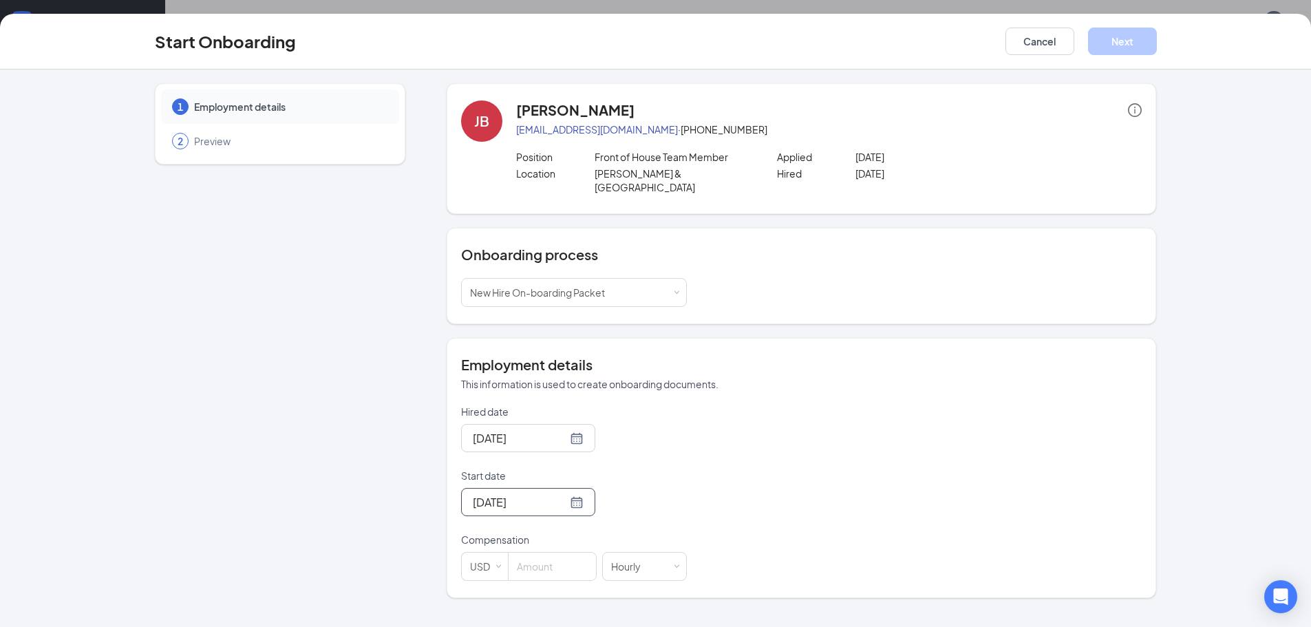
click at [700, 486] on div "Hired date [DATE] [DATE] Su Mo Tu We Th Fr Sa 27 28 29 30 31 1 2 3 4 5 6 7 8 9 …" at bounding box center [801, 493] width 681 height 176
click at [568, 553] on input at bounding box center [552, 567] width 87 height 28
type input "11"
click at [680, 488] on div "[DATE]" at bounding box center [574, 502] width 226 height 28
click at [1115, 44] on button "Next" at bounding box center [1122, 42] width 69 height 28
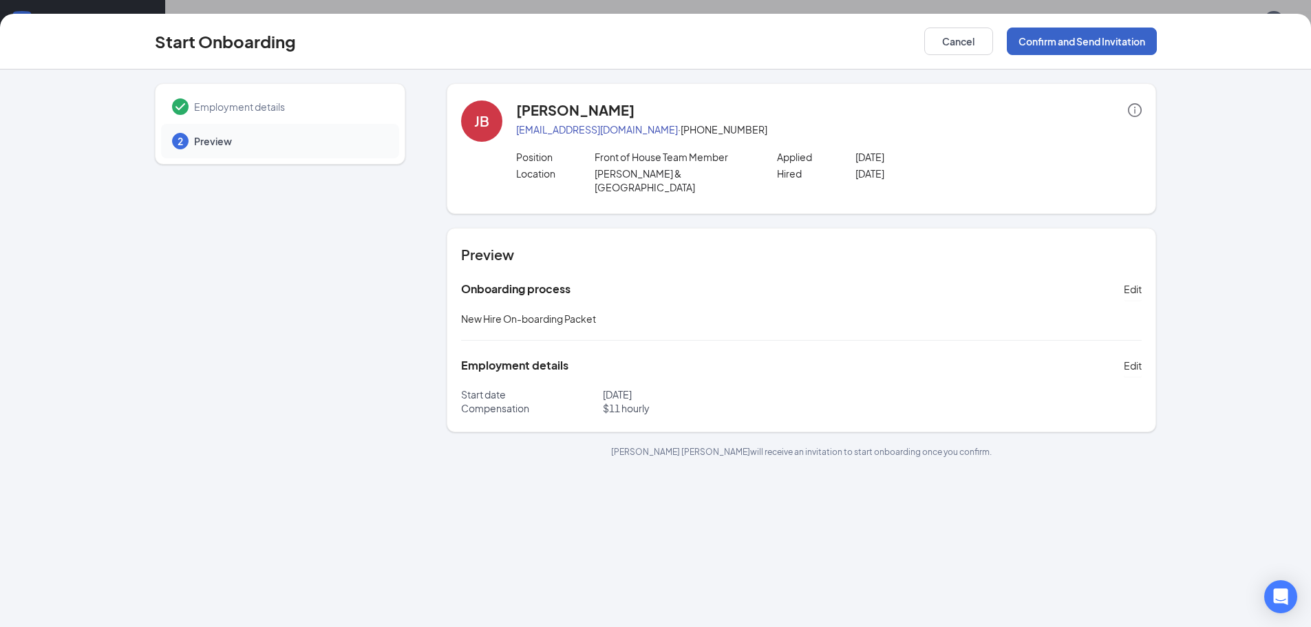
click at [1102, 43] on button "Confirm and Send Invitation" at bounding box center [1082, 42] width 150 height 28
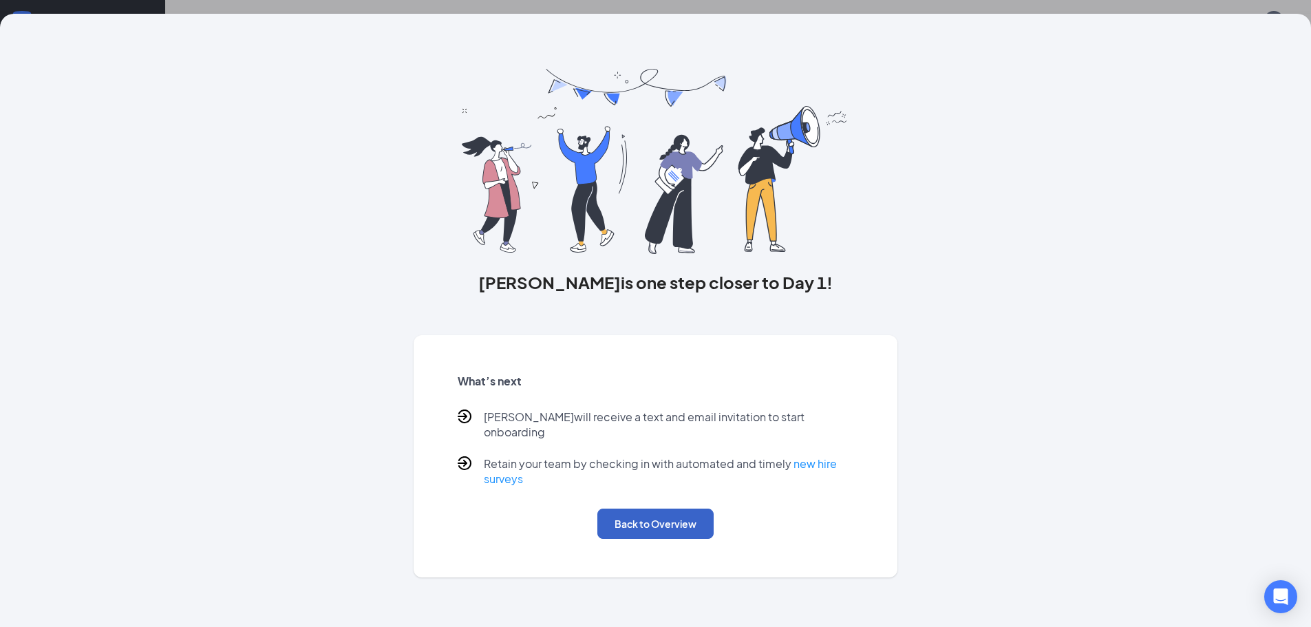
click at [674, 509] on button "Back to Overview" at bounding box center [655, 524] width 116 height 30
